Goal: Transaction & Acquisition: Download file/media

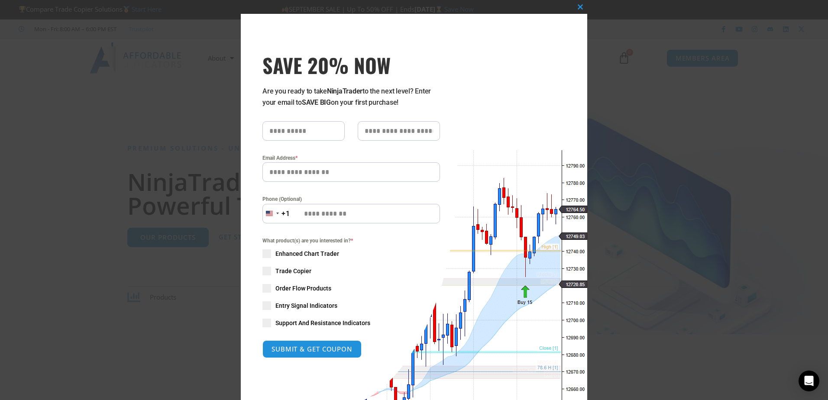
click at [697, 60] on div "Close this module SAVE 20% NOW Are you ready to take NinjaTrader to the next le…" at bounding box center [414, 200] width 828 height 400
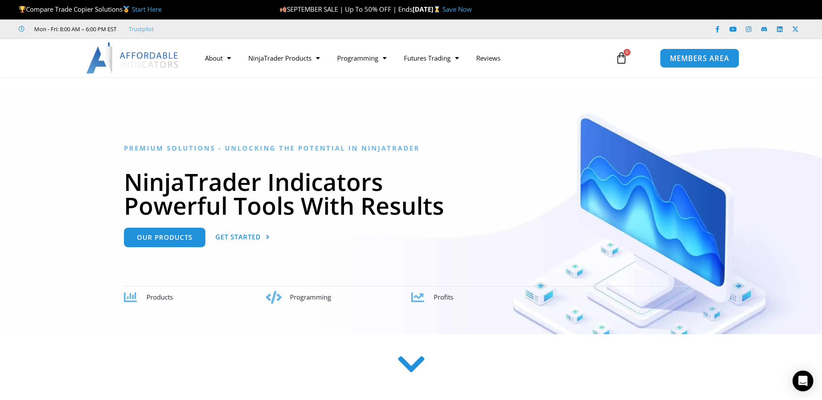
click at [681, 57] on span "MEMBERS AREA" at bounding box center [699, 58] width 59 height 7
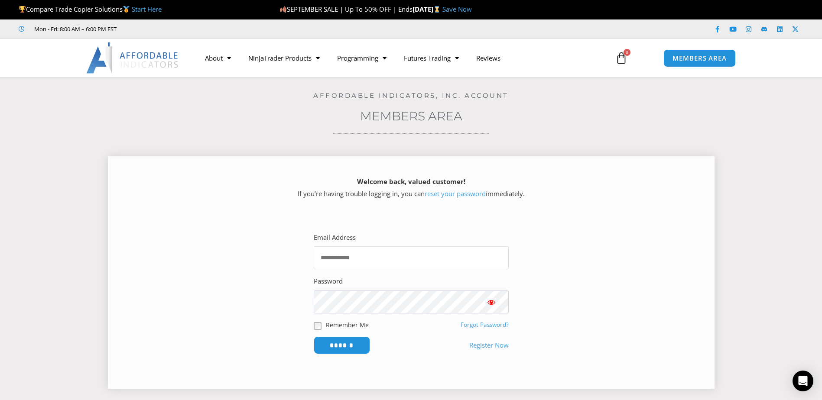
click at [379, 257] on input "Email Address" at bounding box center [411, 257] width 195 height 23
type input "**********"
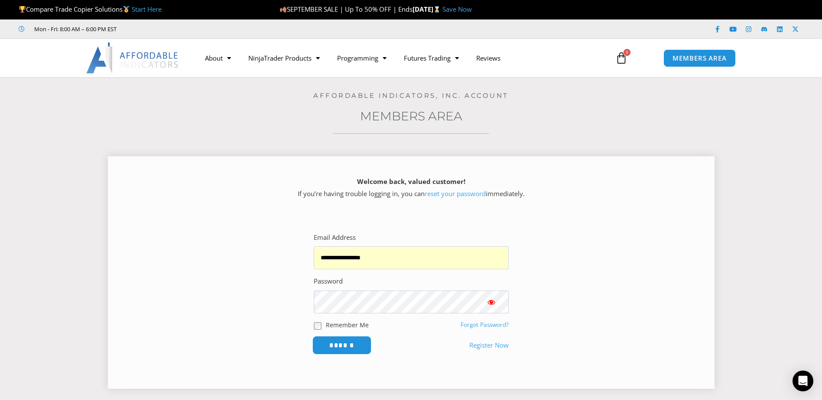
click at [353, 348] on input "******" at bounding box center [341, 345] width 59 height 19
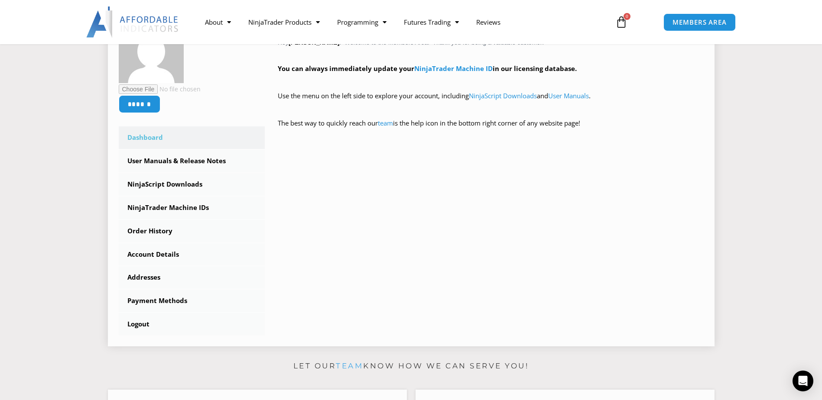
scroll to position [173, 0]
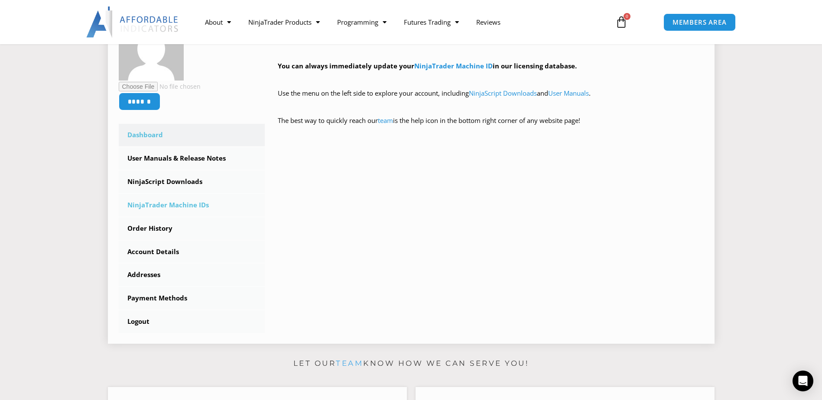
click at [164, 205] on link "NinjaTrader Machine IDs" at bounding box center [192, 205] width 146 height 23
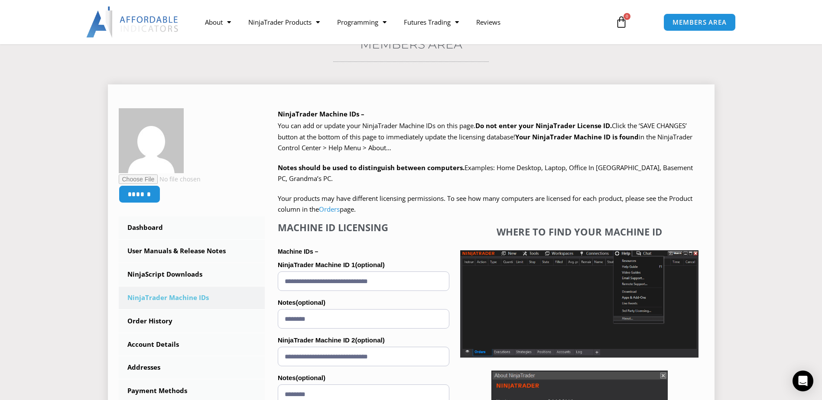
scroll to position [130, 0]
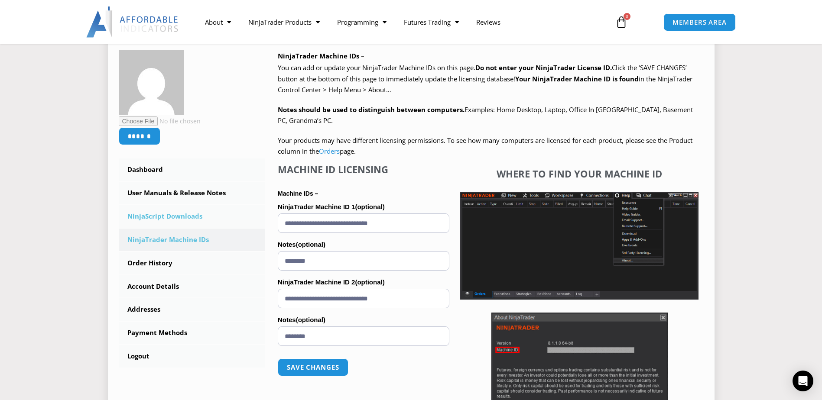
click at [165, 217] on link "NinjaScript Downloads" at bounding box center [192, 216] width 146 height 23
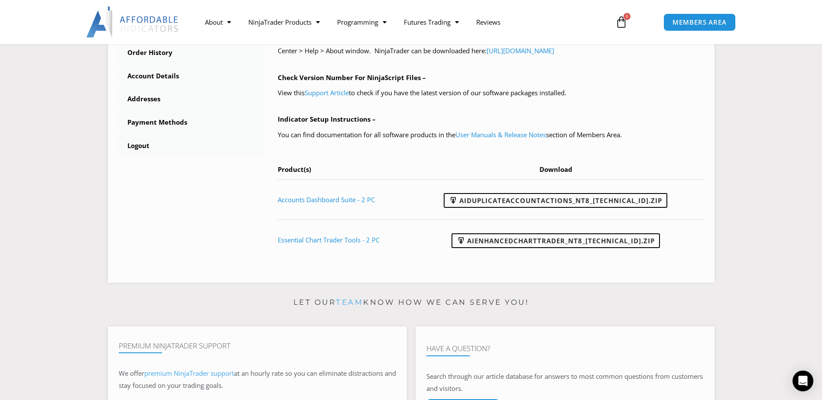
scroll to position [303, 0]
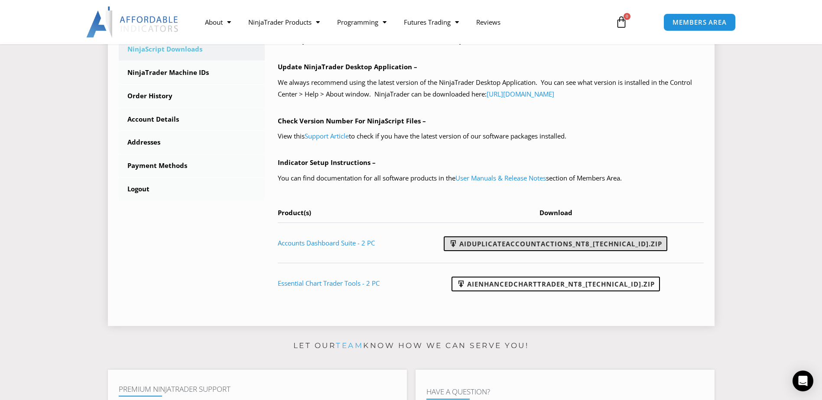
click at [501, 245] on link "AIDuplicateAccountActions_NT8_[TECHNICAL_ID].zip" at bounding box center [555, 243] width 223 height 15
